Goal: Task Accomplishment & Management: Manage account settings

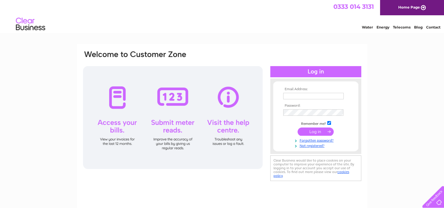
type input "brenda@lamontpridmore.net"
click at [315, 131] on input "submit" at bounding box center [315, 131] width 36 height 8
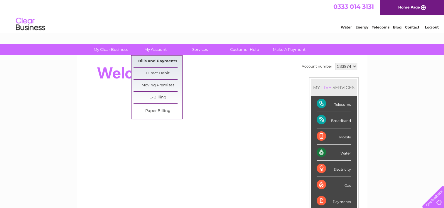
click at [154, 60] on link "Bills and Payments" at bounding box center [157, 61] width 48 height 12
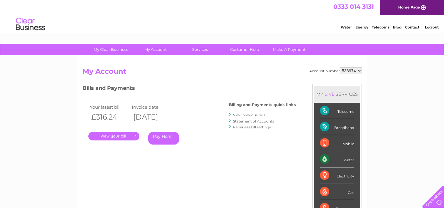
click at [245, 115] on link "View previous bills" at bounding box center [249, 115] width 32 height 4
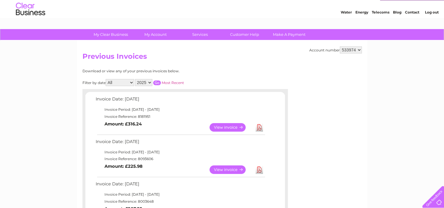
scroll to position [29, 0]
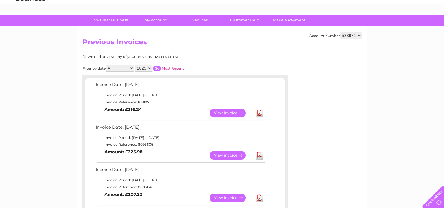
click at [228, 154] on link "View" at bounding box center [230, 155] width 43 height 9
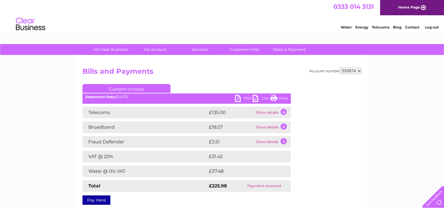
click at [246, 97] on link "PDF" at bounding box center [244, 99] width 18 height 9
click at [238, 98] on link "PDF" at bounding box center [244, 99] width 18 height 9
click at [432, 28] on link "Log out" at bounding box center [431, 27] width 14 height 4
